Goal: Communication & Community: Answer question/provide support

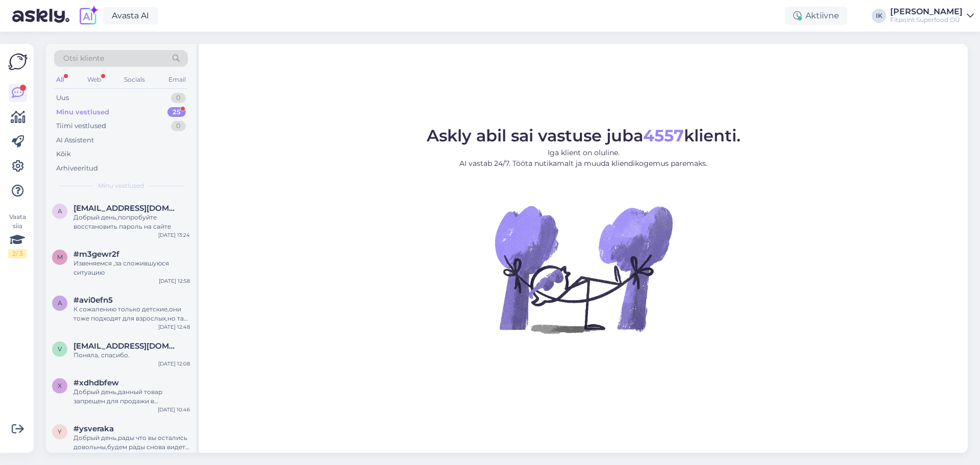
click at [127, 110] on div "Minu vestlused 25" at bounding box center [121, 112] width 134 height 14
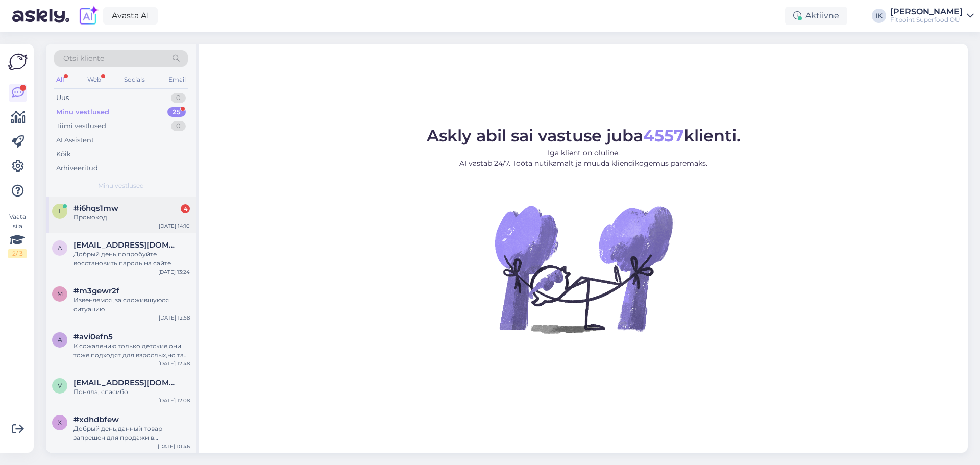
click at [124, 221] on div "Промокод" at bounding box center [131, 217] width 116 height 9
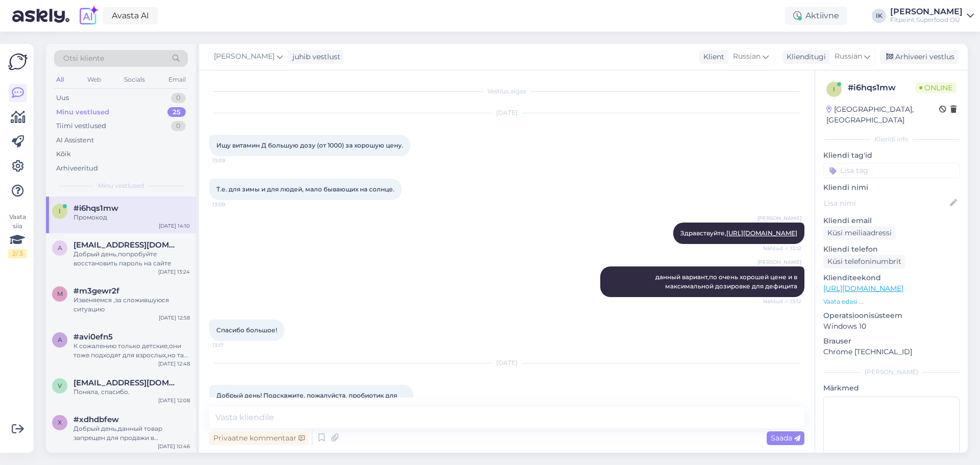
scroll to position [2049, 0]
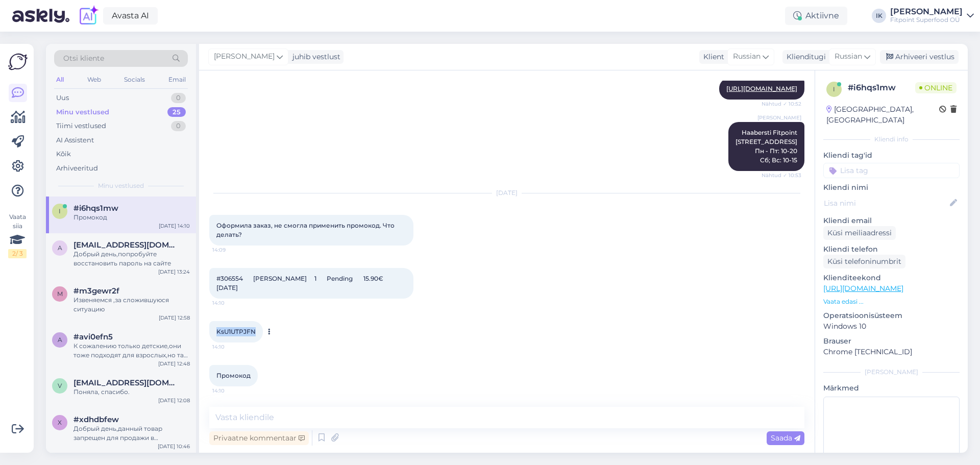
drag, startPoint x: 257, startPoint y: 334, endPoint x: 217, endPoint y: 338, distance: 39.5
click at [217, 338] on div "KsU1UTPJFN 14:10" at bounding box center [236, 331] width 54 height 21
copy span "KsU1UTPJFN"
click at [295, 413] on textarea at bounding box center [506, 417] width 595 height 21
type textarea "Здравствуйте."
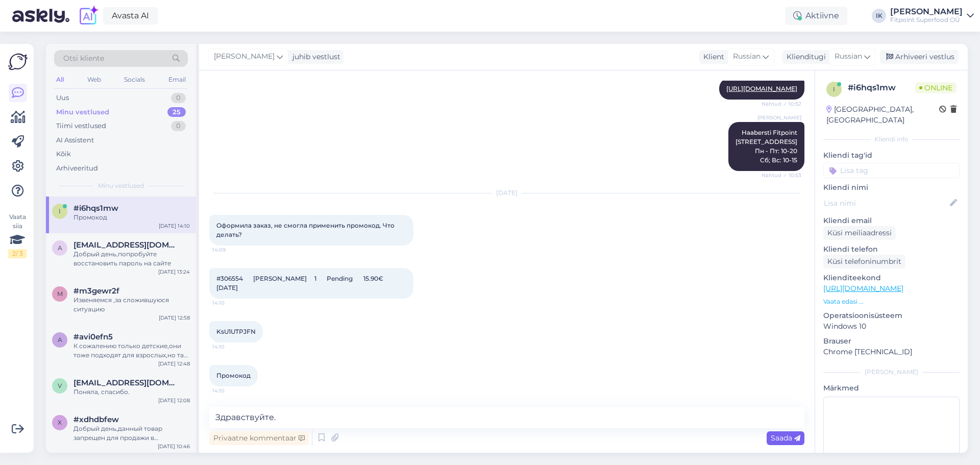
click at [779, 438] on span "Saada" at bounding box center [785, 437] width 30 height 9
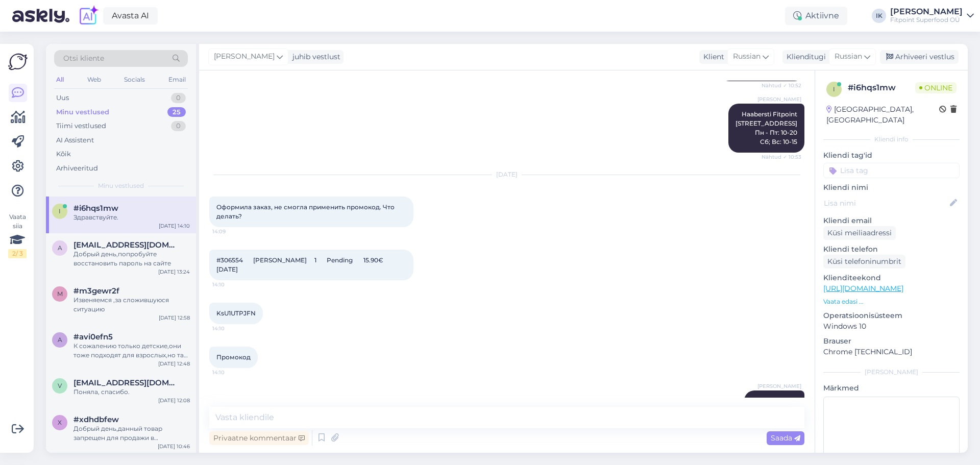
scroll to position [2093, 0]
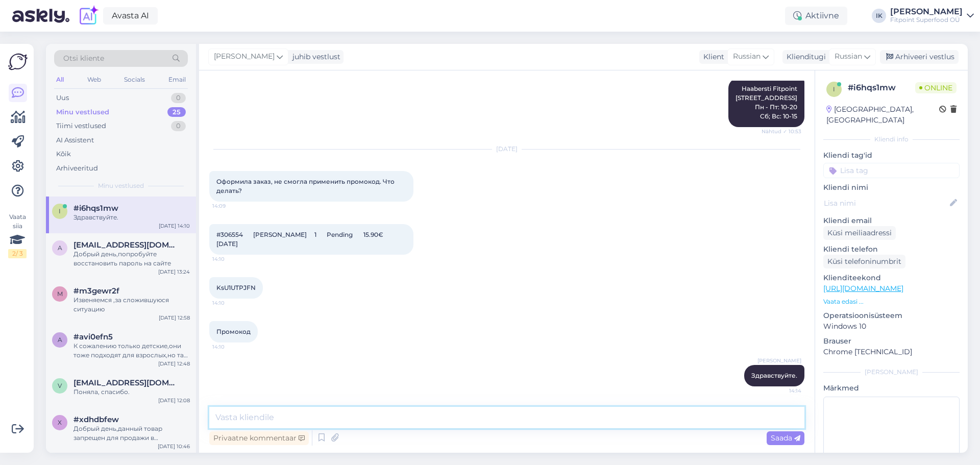
click at [430, 412] on textarea at bounding box center [506, 417] width 595 height 21
type textarea "При использании промокода обратите внимание чтоб не было спереди пробела."
click at [791, 436] on span "Saada" at bounding box center [785, 437] width 30 height 9
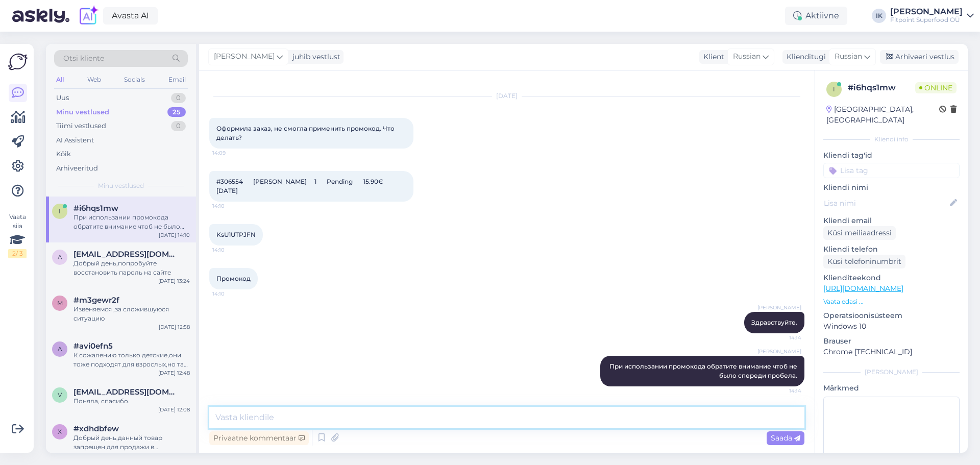
click at [576, 420] on textarea at bounding box center [506, 417] width 595 height 21
type textarea "Проверили Ваш код,он работает."
click at [785, 443] on div "Saada" at bounding box center [785, 438] width 38 height 14
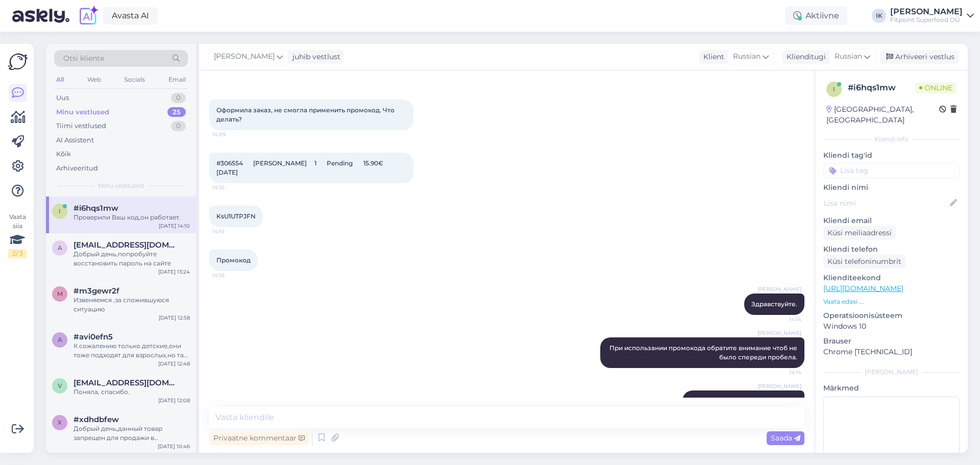
scroll to position [2190, 0]
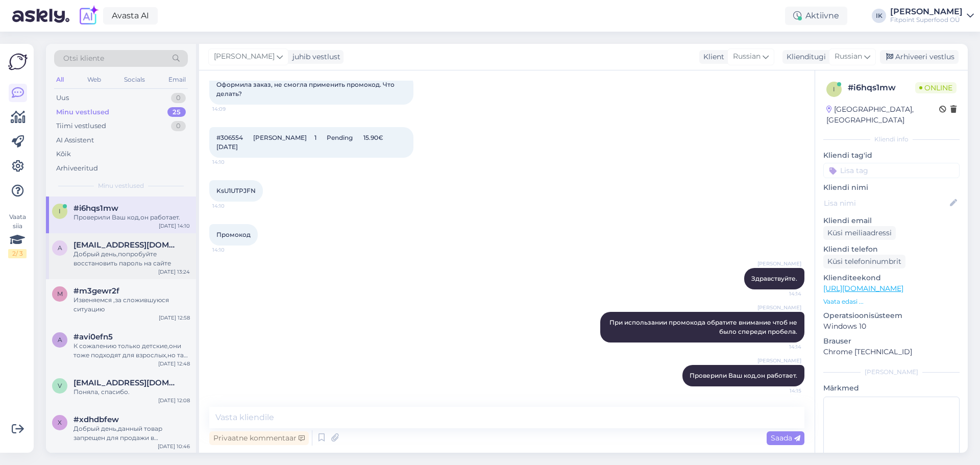
click at [133, 254] on div "Добрый день,попробуйте восстановить пароль на сайте" at bounding box center [131, 258] width 116 height 18
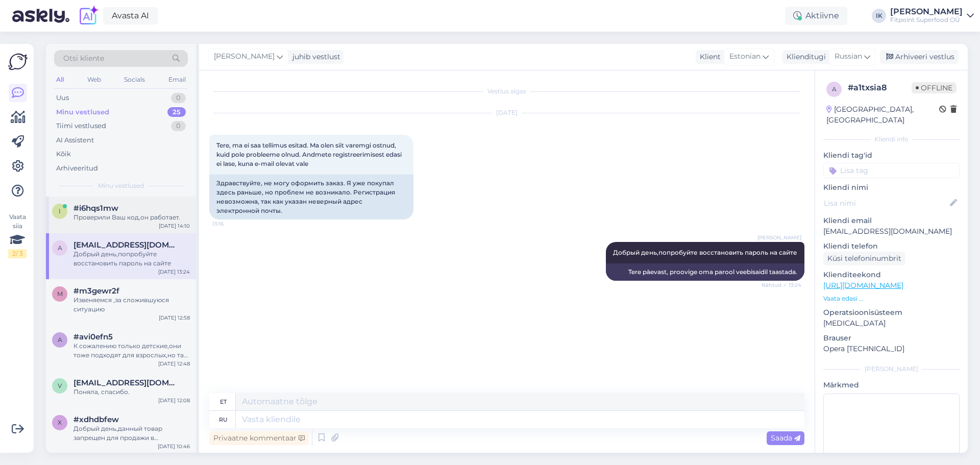
click at [139, 223] on div "i #i6hqs1mw Проверили Ваш код,он работает. [DATE] 14:10" at bounding box center [121, 214] width 150 height 37
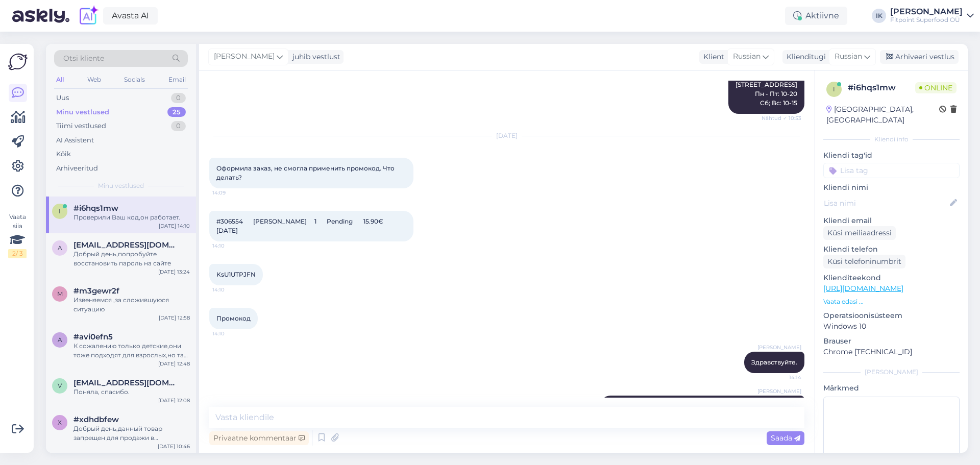
scroll to position [2190, 0]
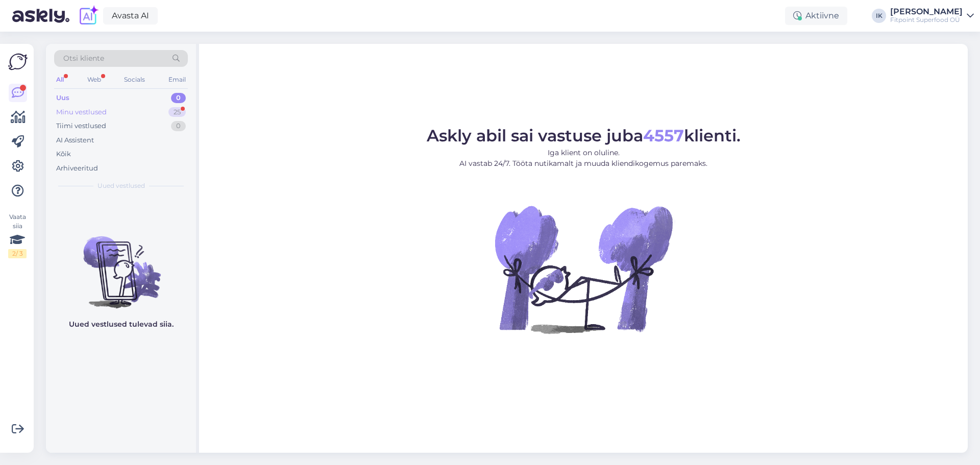
click at [96, 108] on div "Minu vestlused" at bounding box center [81, 112] width 51 height 10
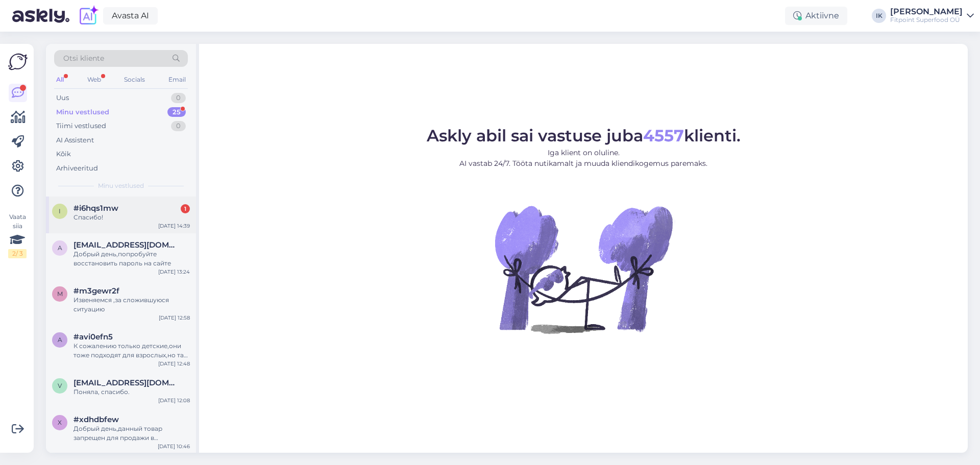
click at [159, 216] on div "Спасибо!" at bounding box center [131, 217] width 116 height 9
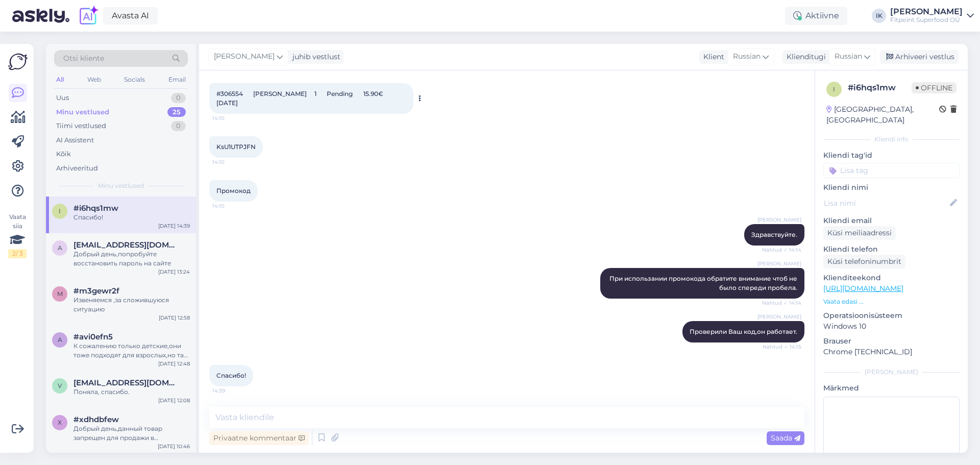
scroll to position [2234, 0]
click at [269, 413] on textarea at bounding box center [506, 417] width 595 height 21
type textarea "H"
click at [240, 418] on textarea "Рады что смогли помочь" at bounding box center [506, 417] width 595 height 21
type textarea "Рады ,что смогли помочь"
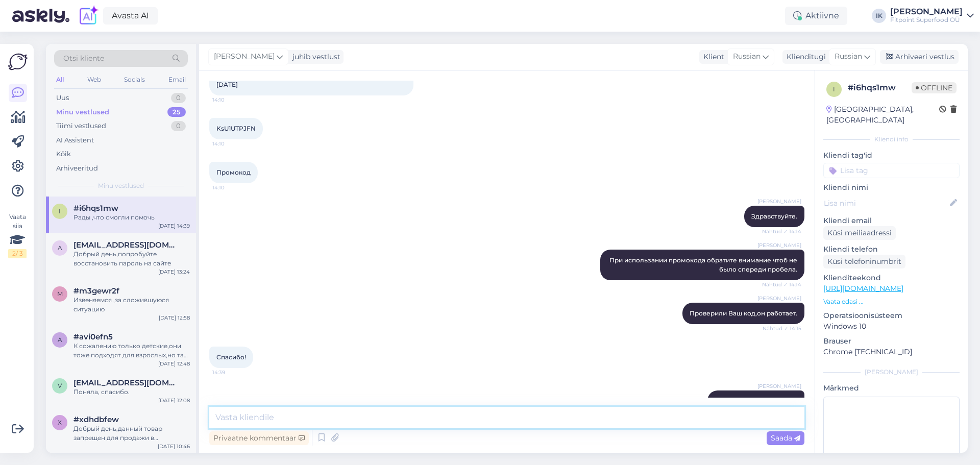
scroll to position [2278, 0]
